Goal: Information Seeking & Learning: Learn about a topic

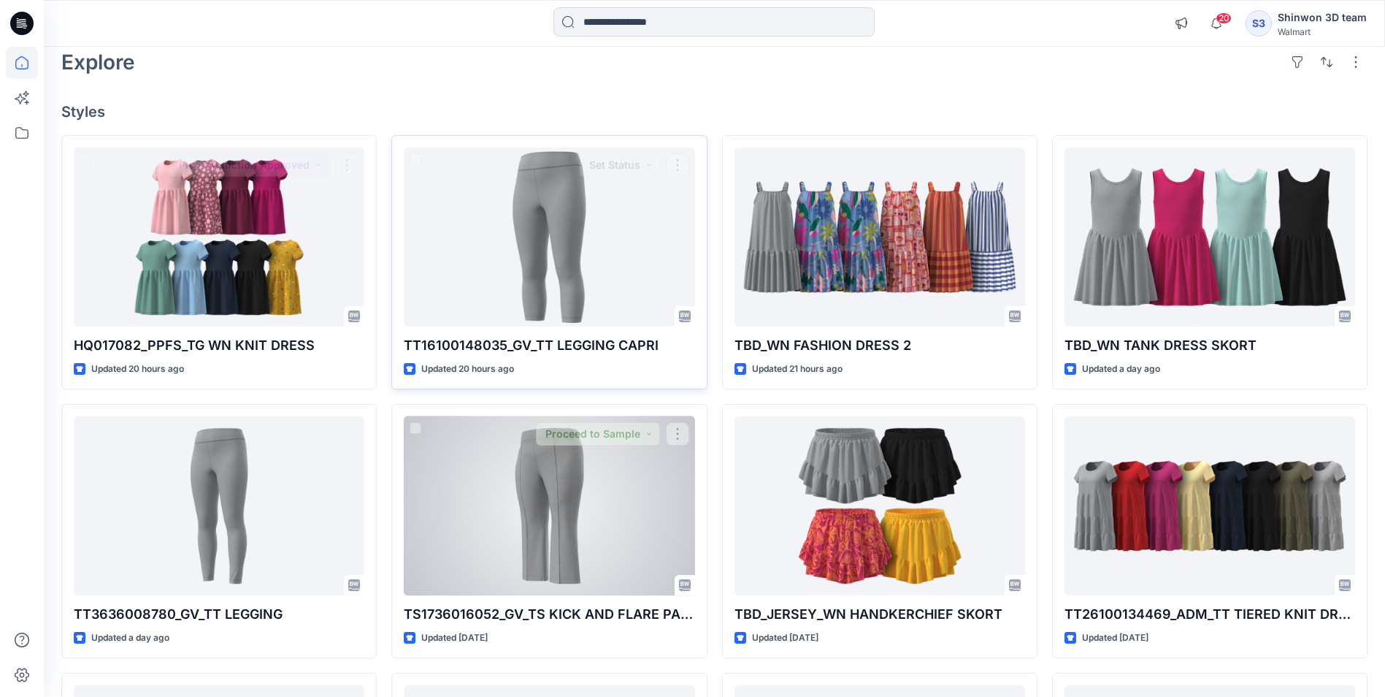
scroll to position [146, 0]
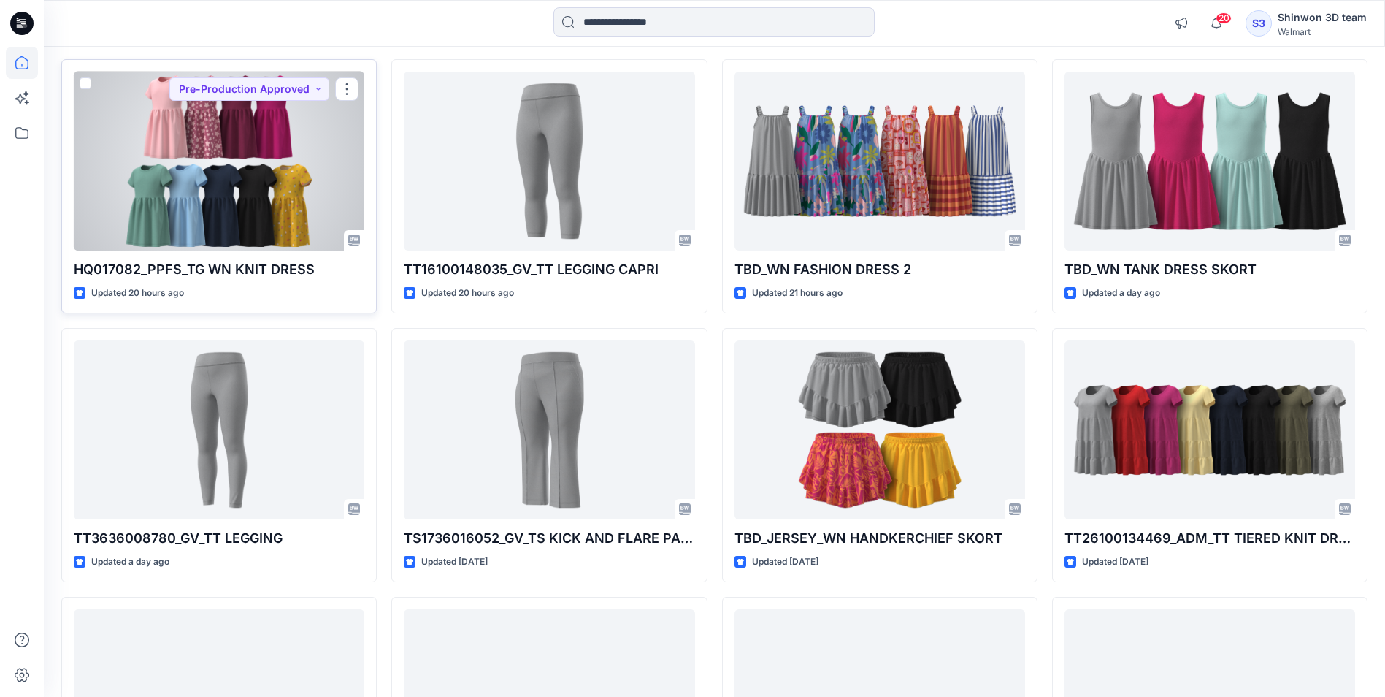
click at [255, 145] on div at bounding box center [219, 161] width 291 height 179
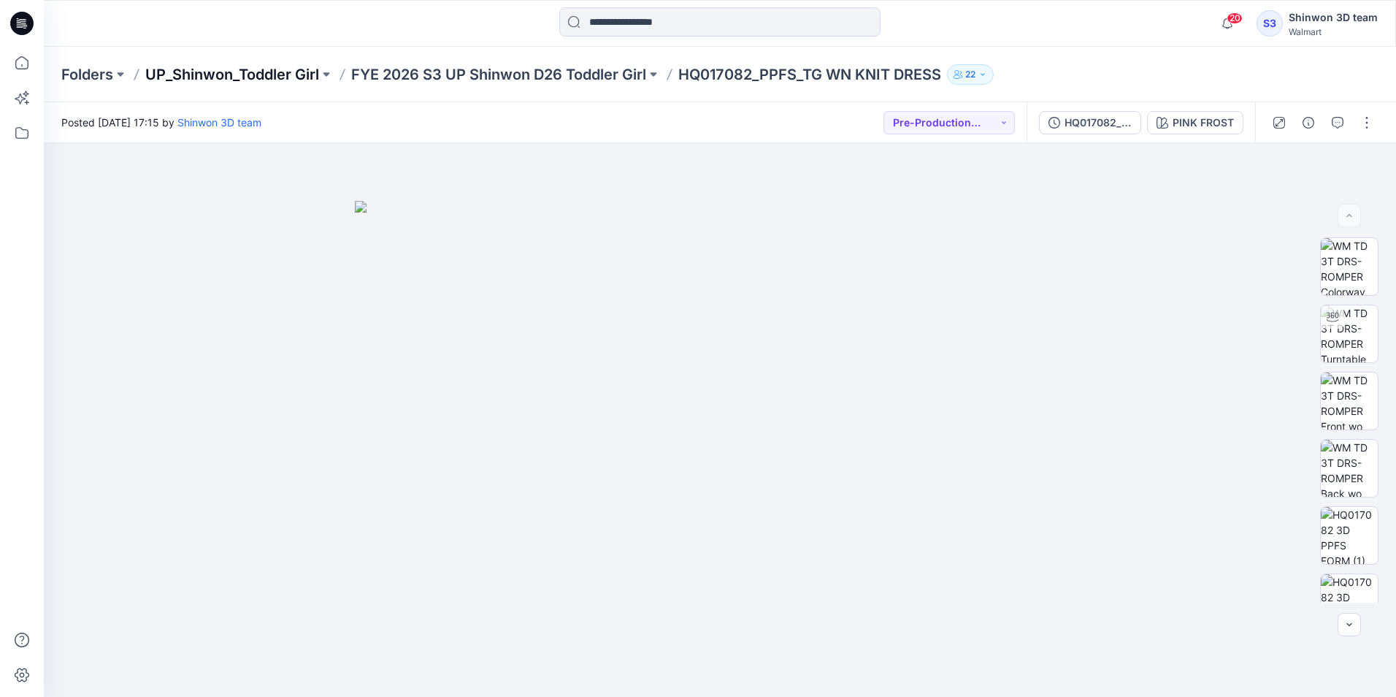
click at [221, 70] on p "UP_Shinwon_Toddler Girl" at bounding box center [232, 74] width 174 height 20
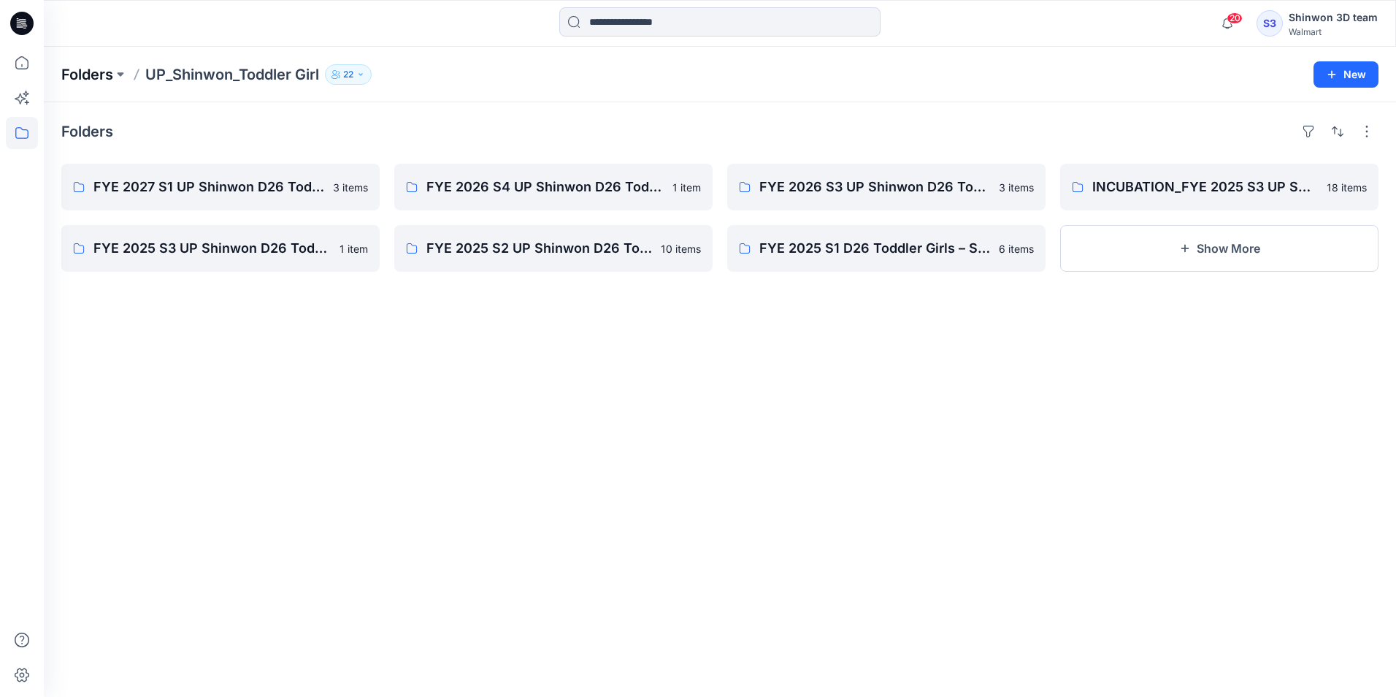
click at [91, 71] on p "Folders" at bounding box center [87, 74] width 52 height 20
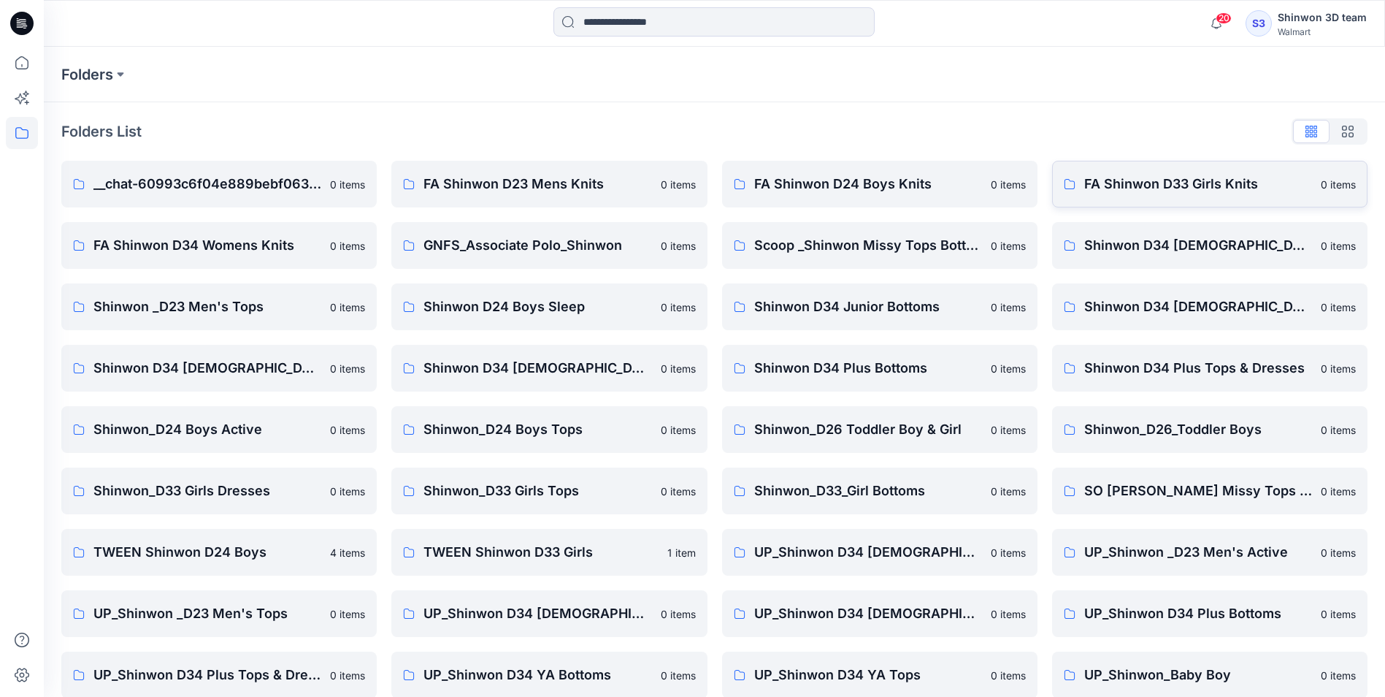
click at [1154, 176] on p "FA Shinwon D33 Girls Knits" at bounding box center [1198, 184] width 228 height 20
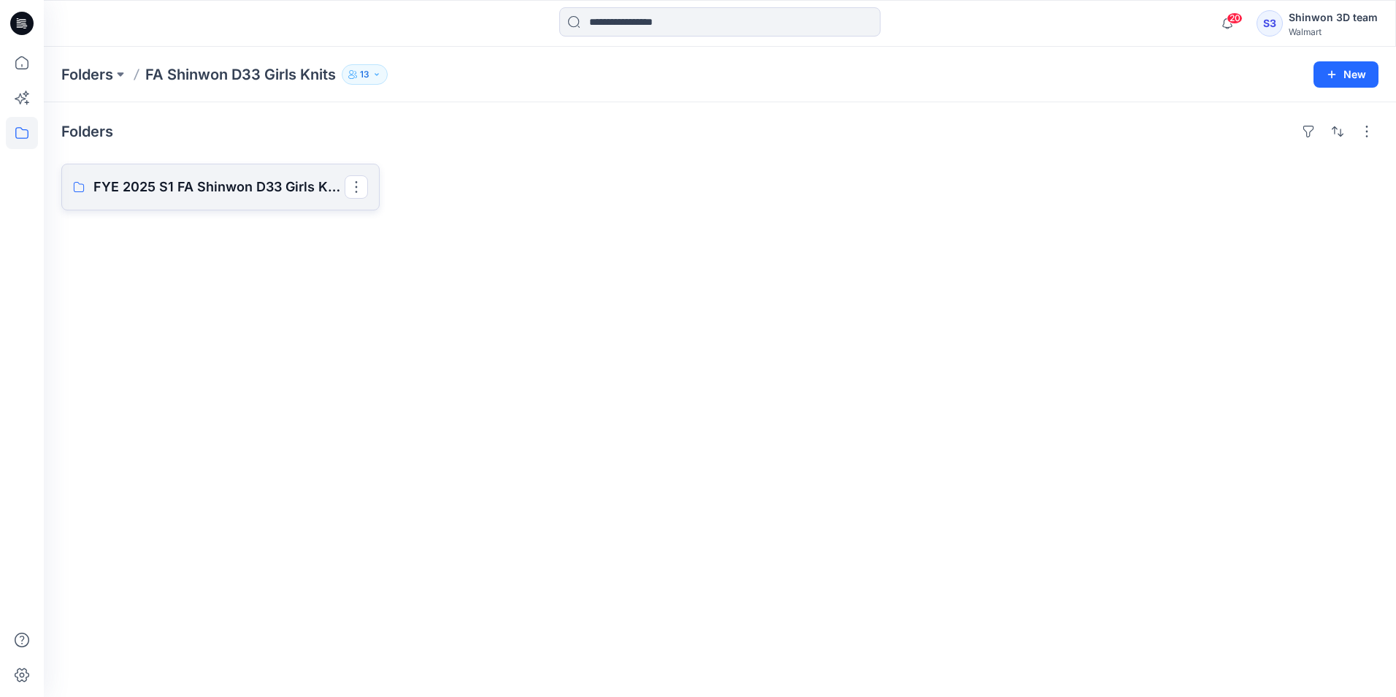
click at [197, 187] on p "FYE 2025 S1 FA Shinwon D33 Girls Knits" at bounding box center [218, 187] width 251 height 20
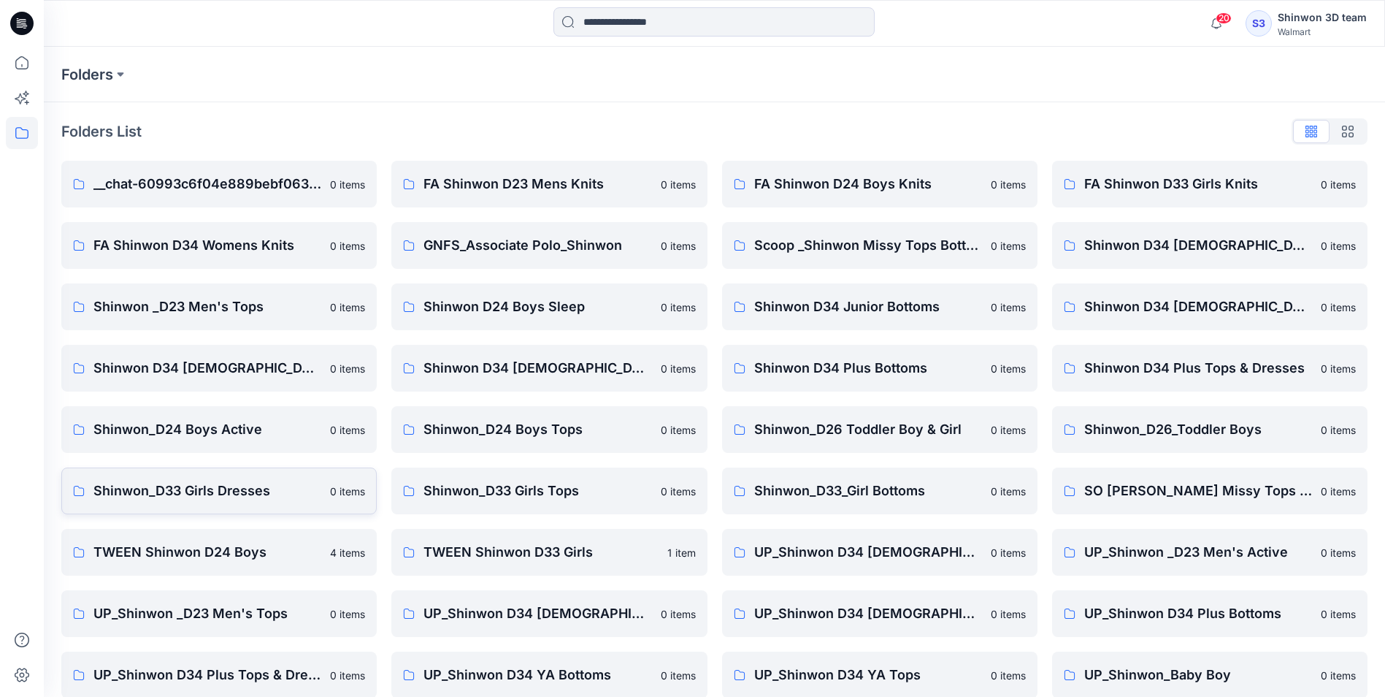
click at [177, 494] on p "Shinwon_D33 Girls Dresses" at bounding box center [207, 490] width 228 height 20
click at [502, 480] on link "Shinwon_D33 Girls Tops 0 items" at bounding box center [548, 490] width 315 height 47
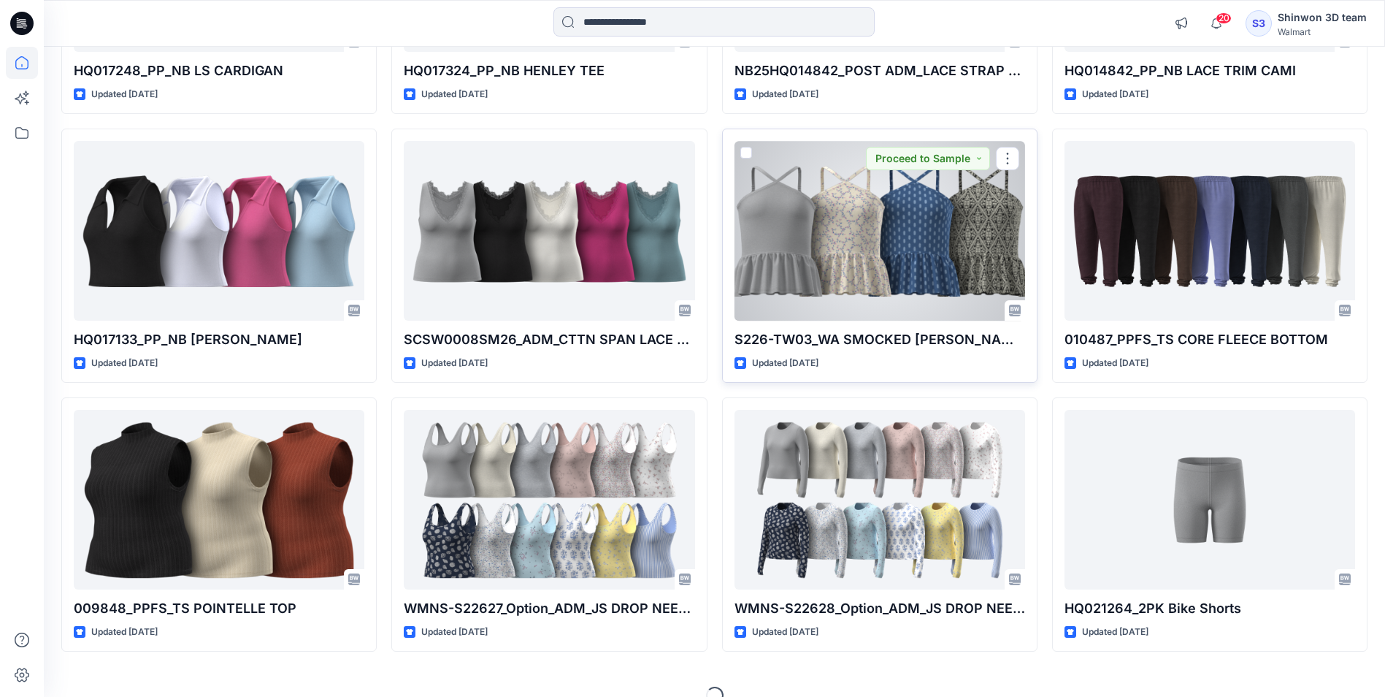
scroll to position [1982, 0]
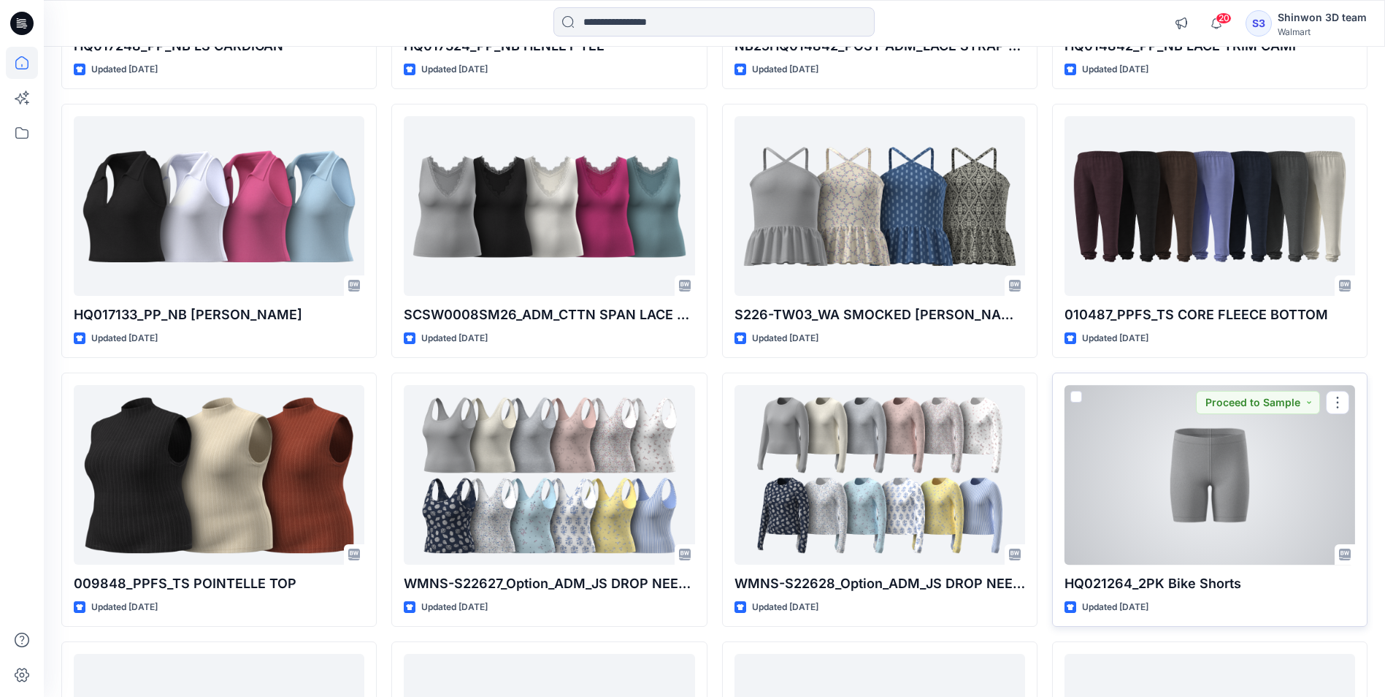
click at [1236, 479] on div at bounding box center [1210, 474] width 291 height 179
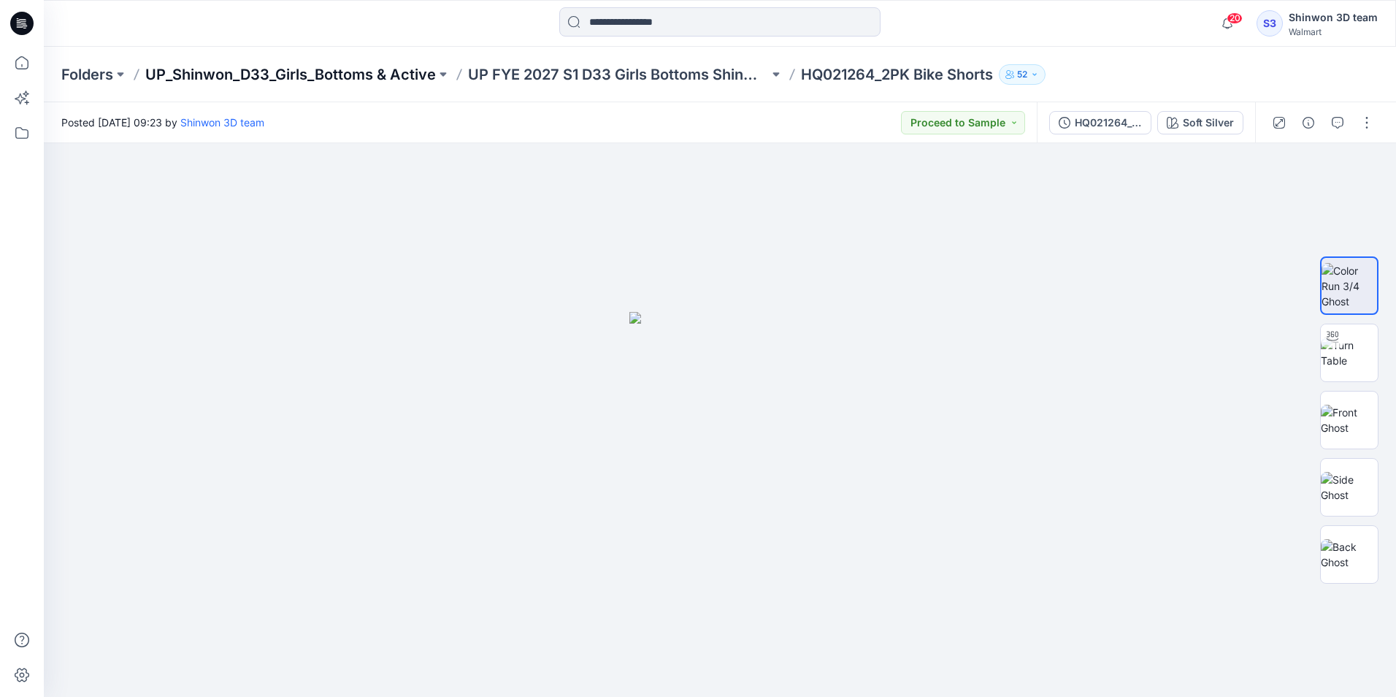
click at [179, 71] on p "UP_Shinwon_D33_Girls_Bottoms & Active" at bounding box center [290, 74] width 291 height 20
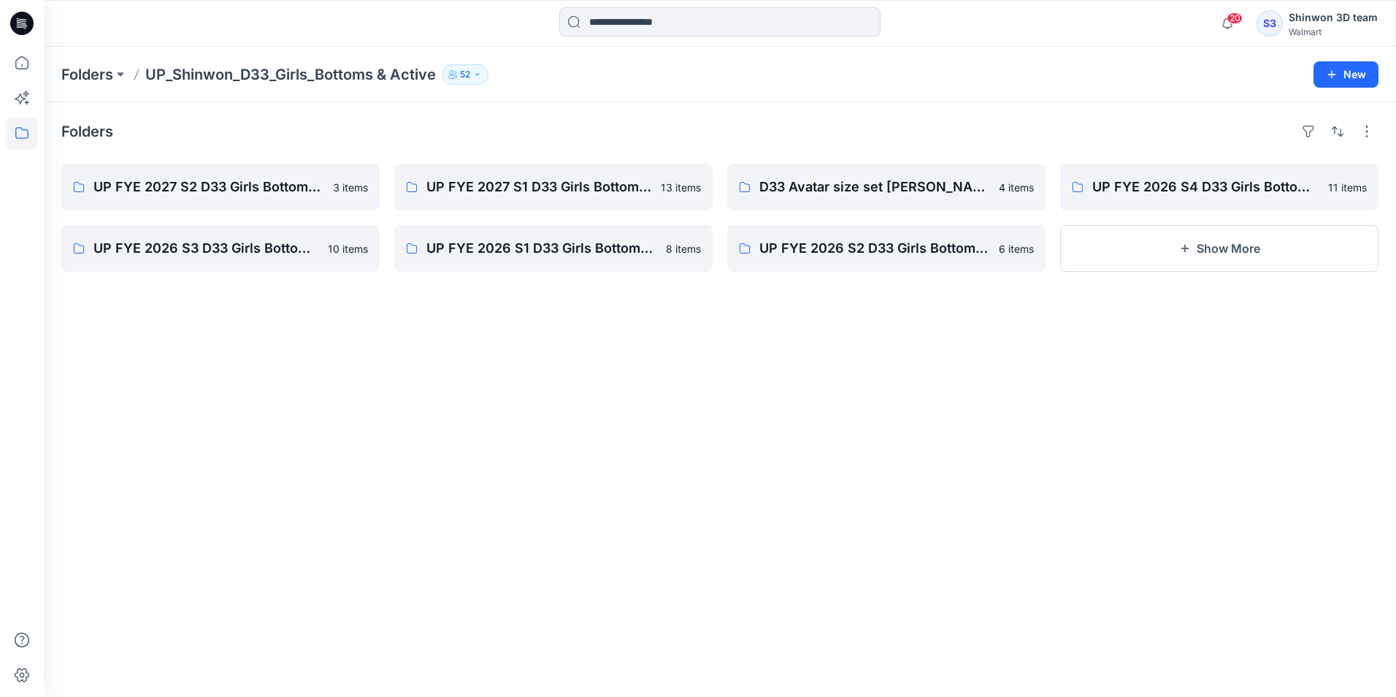
click at [392, 383] on div "Folders UP FYE 2027 S2 D33 Girls Bottoms Shinwon 3 items UP FYE 2026 S3 D33 Gir…" at bounding box center [720, 399] width 1352 height 594
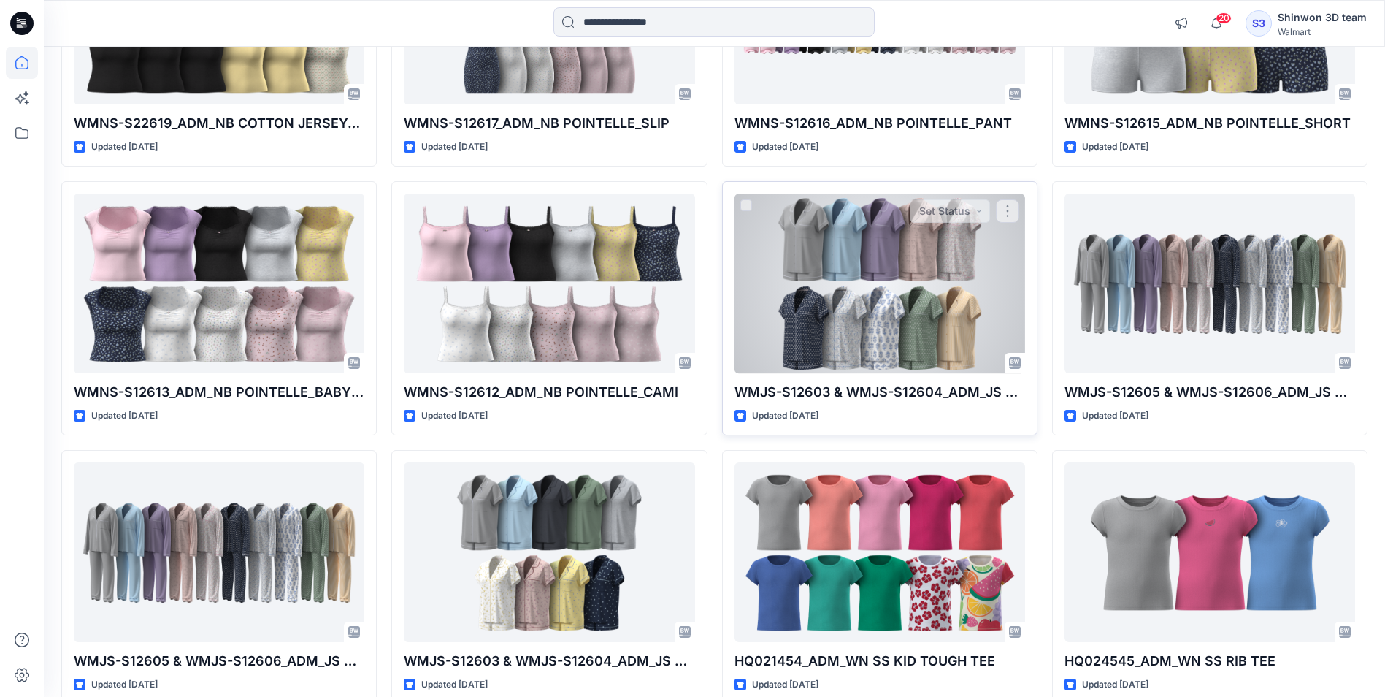
scroll to position [2712, 0]
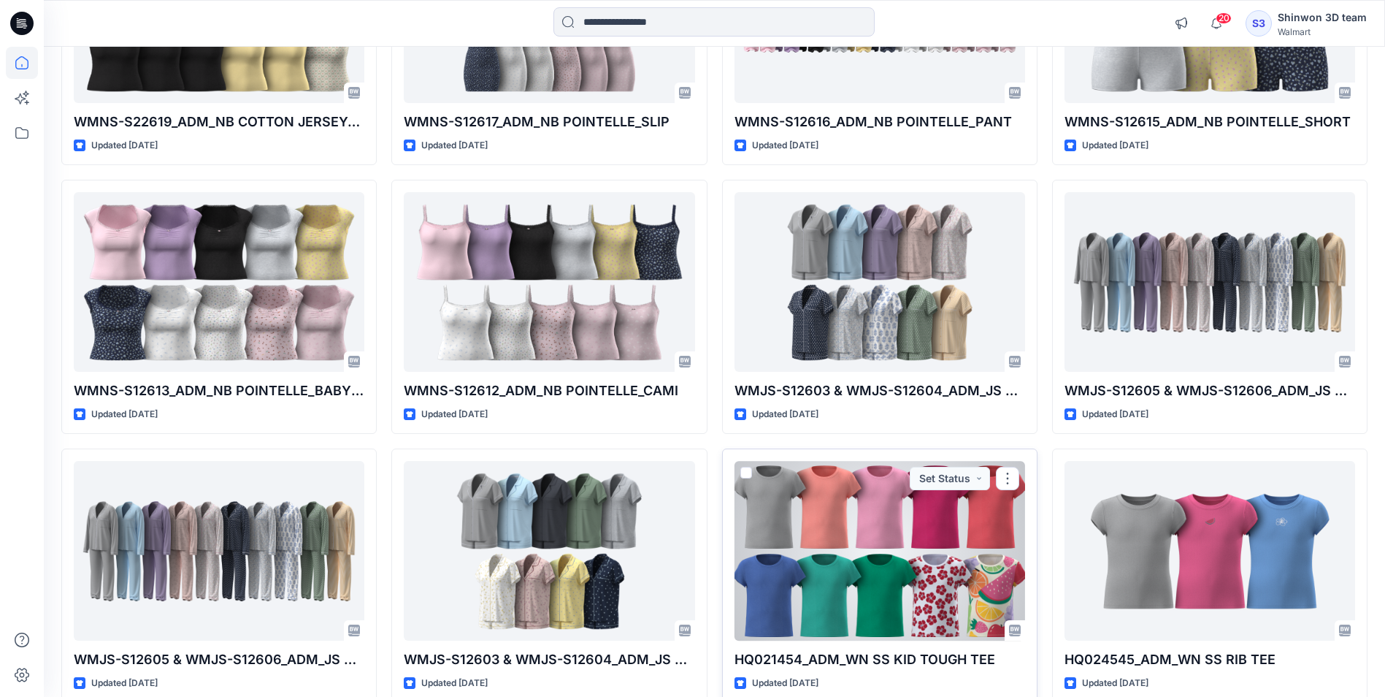
click at [836, 586] on div at bounding box center [880, 550] width 291 height 179
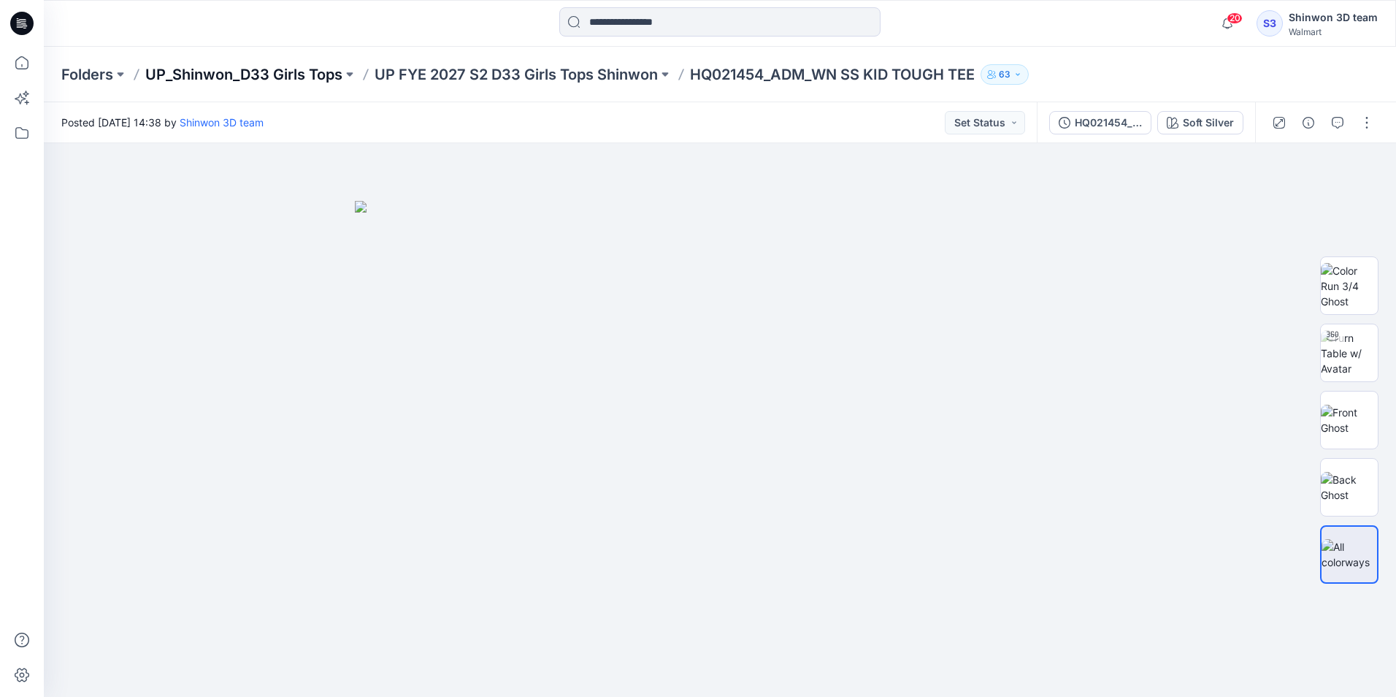
click at [224, 73] on p "UP_Shinwon_D33 Girls Tops" at bounding box center [243, 74] width 197 height 20
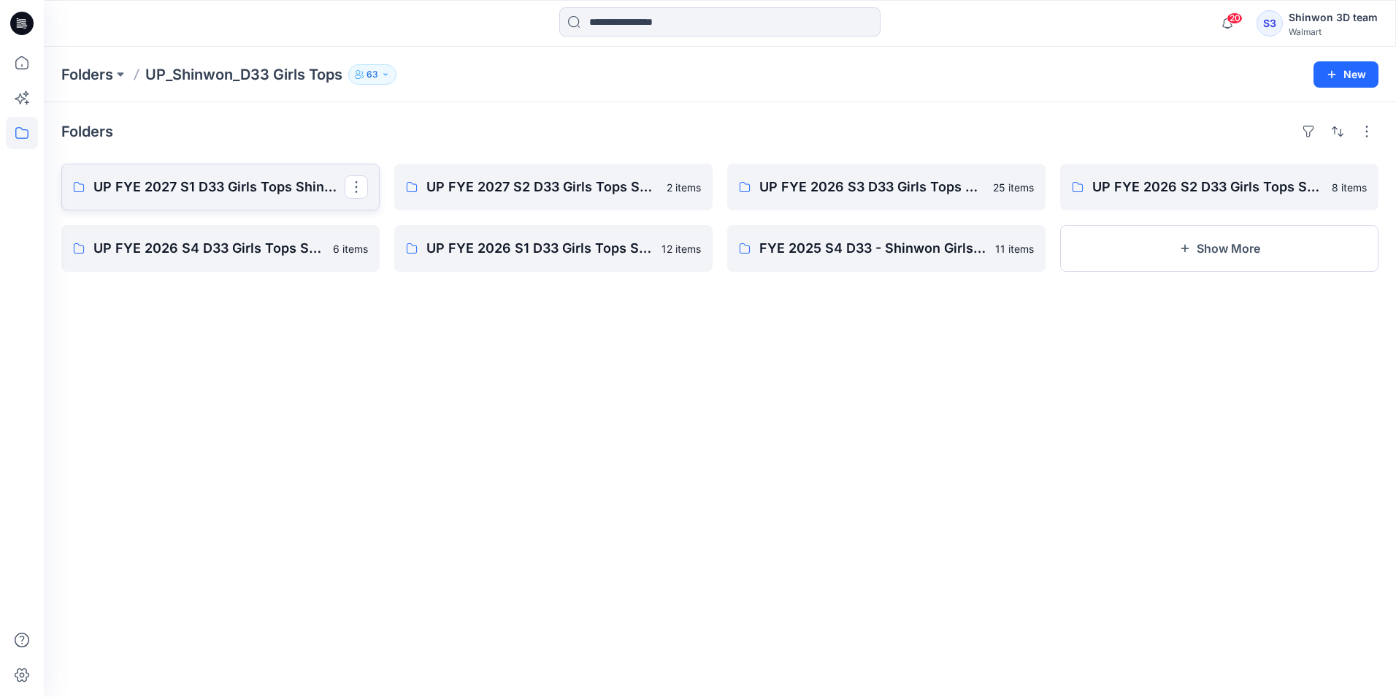
click at [241, 183] on p "UP FYE 2027 S1 D33 Girls Tops Shinwon" at bounding box center [218, 187] width 251 height 20
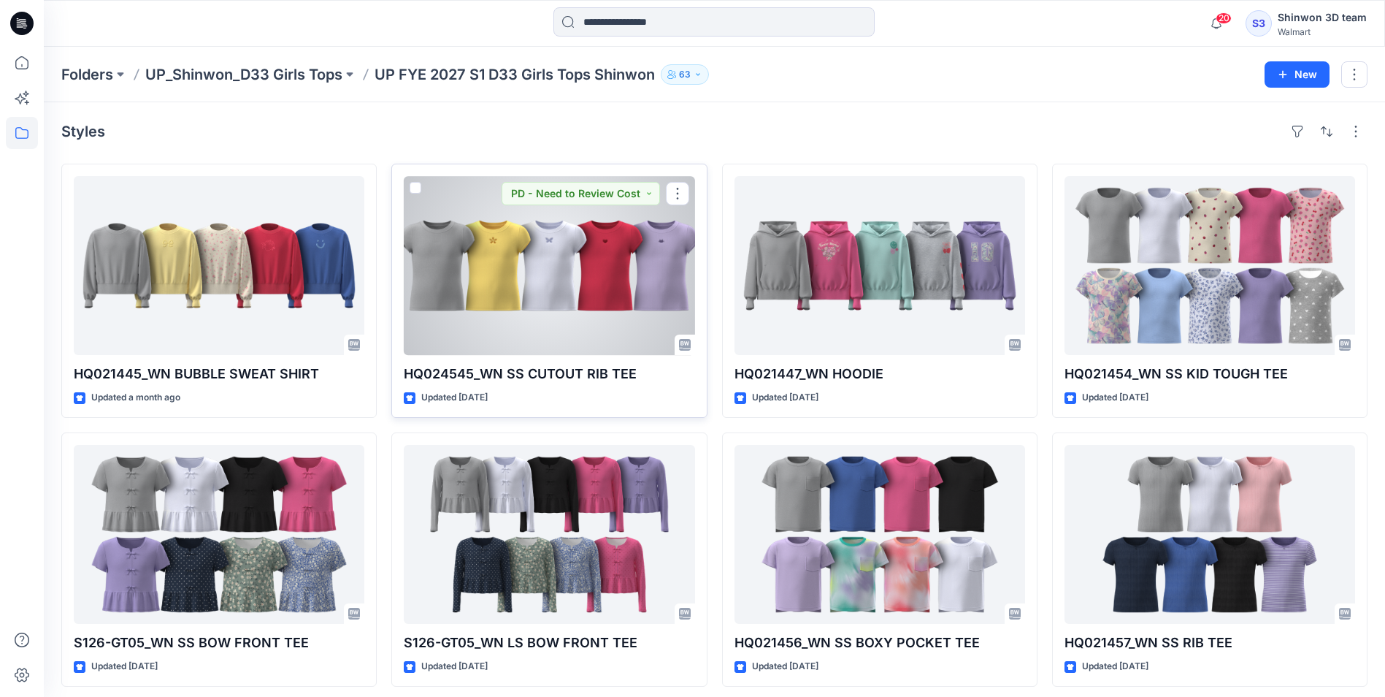
click at [599, 276] on div at bounding box center [549, 265] width 291 height 179
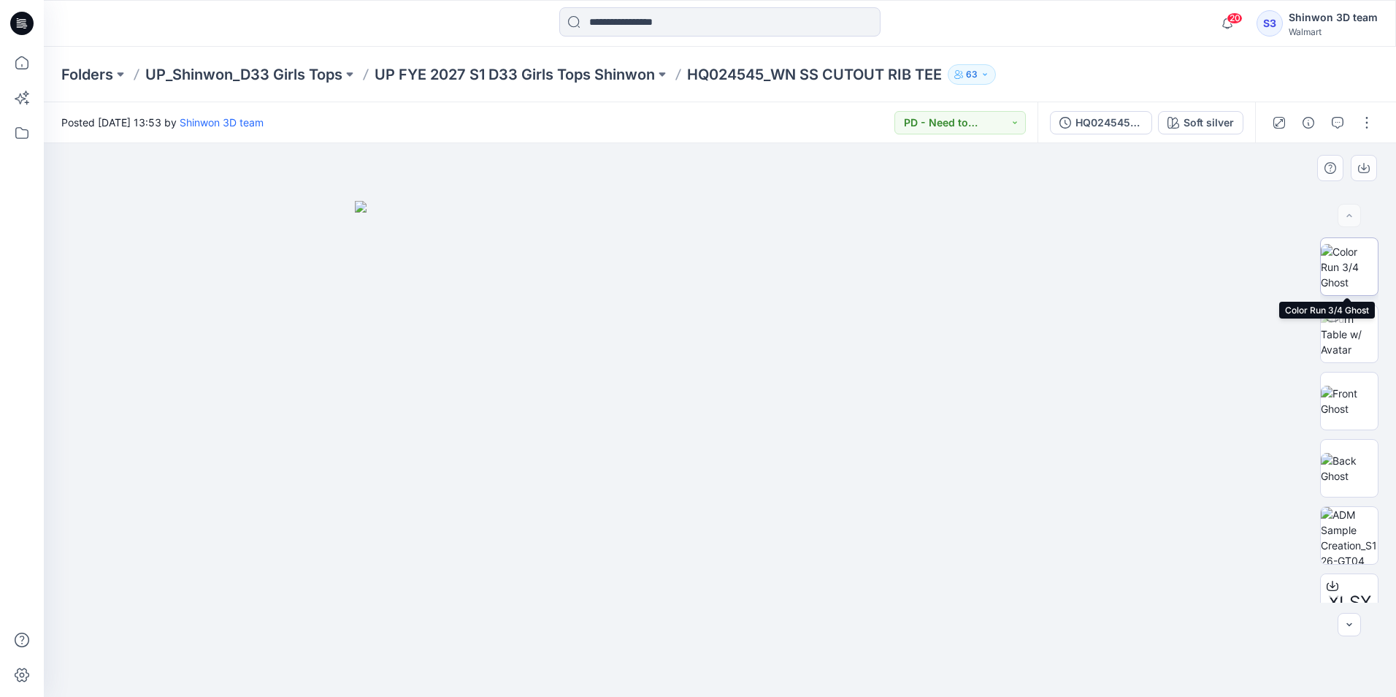
click at [1343, 262] on img at bounding box center [1349, 267] width 57 height 46
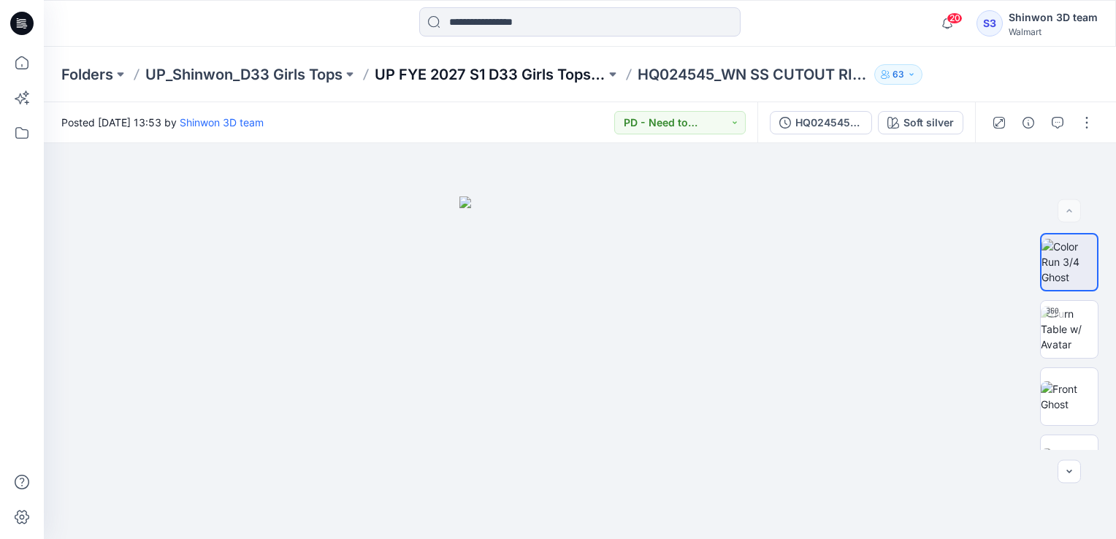
click at [494, 72] on p "UP FYE 2027 S1 D33 Girls Tops Shinwon" at bounding box center [490, 74] width 231 height 20
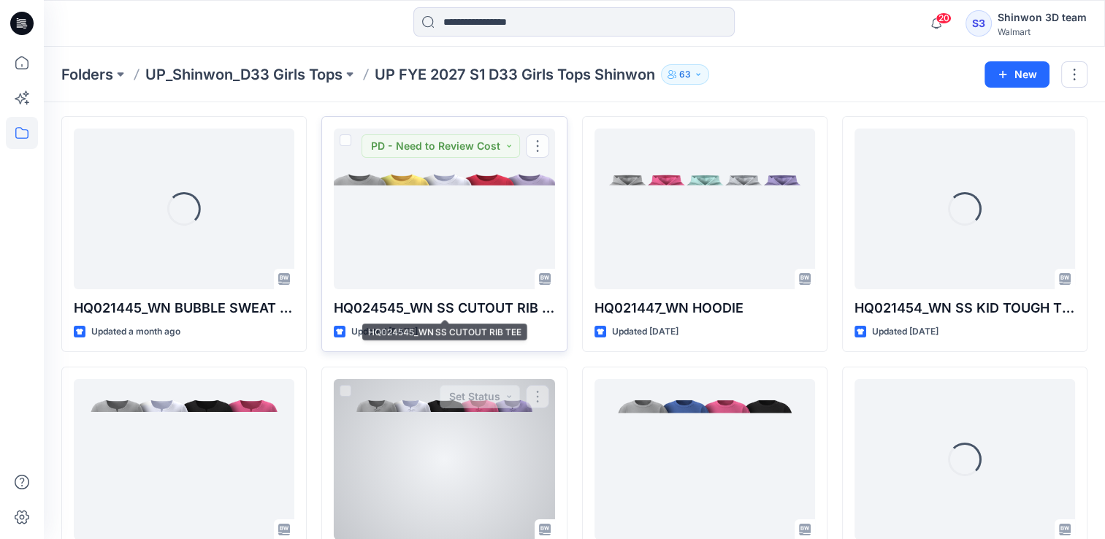
scroll to position [73, 0]
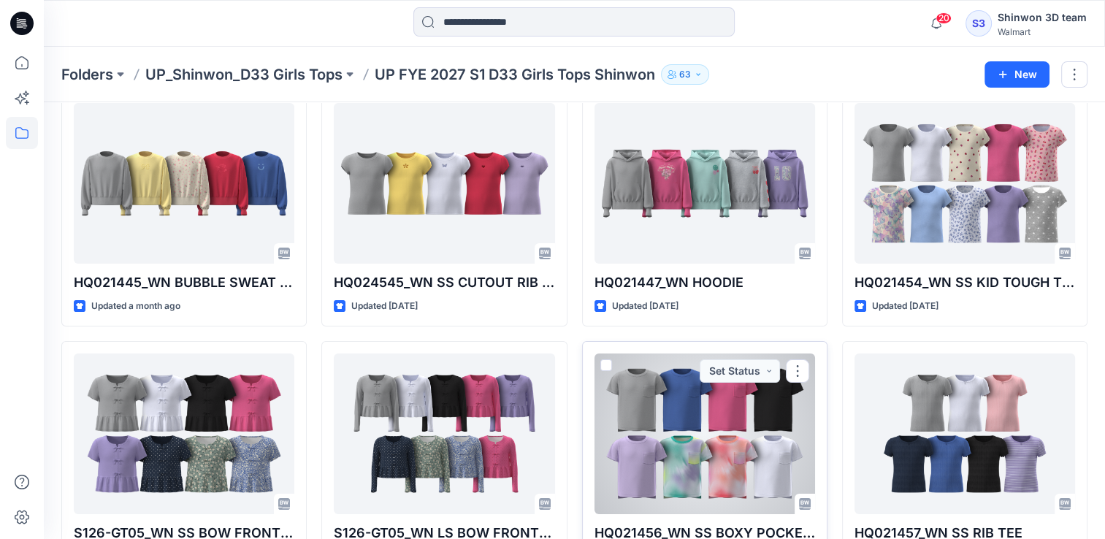
click at [715, 463] on div at bounding box center [704, 433] width 221 height 161
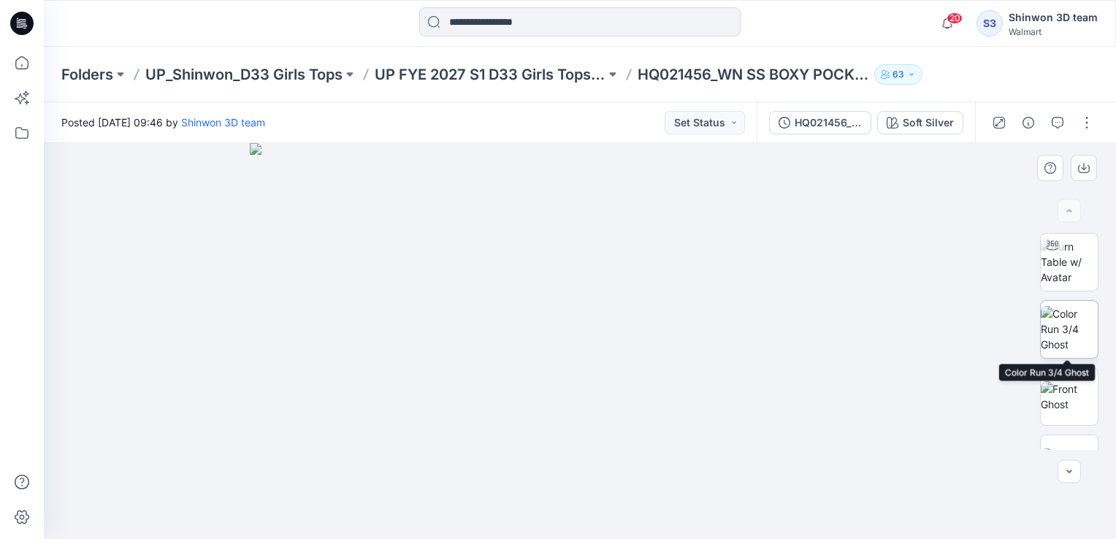
click at [1077, 314] on img at bounding box center [1069, 329] width 57 height 46
